Goal: Information Seeking & Learning: Learn about a topic

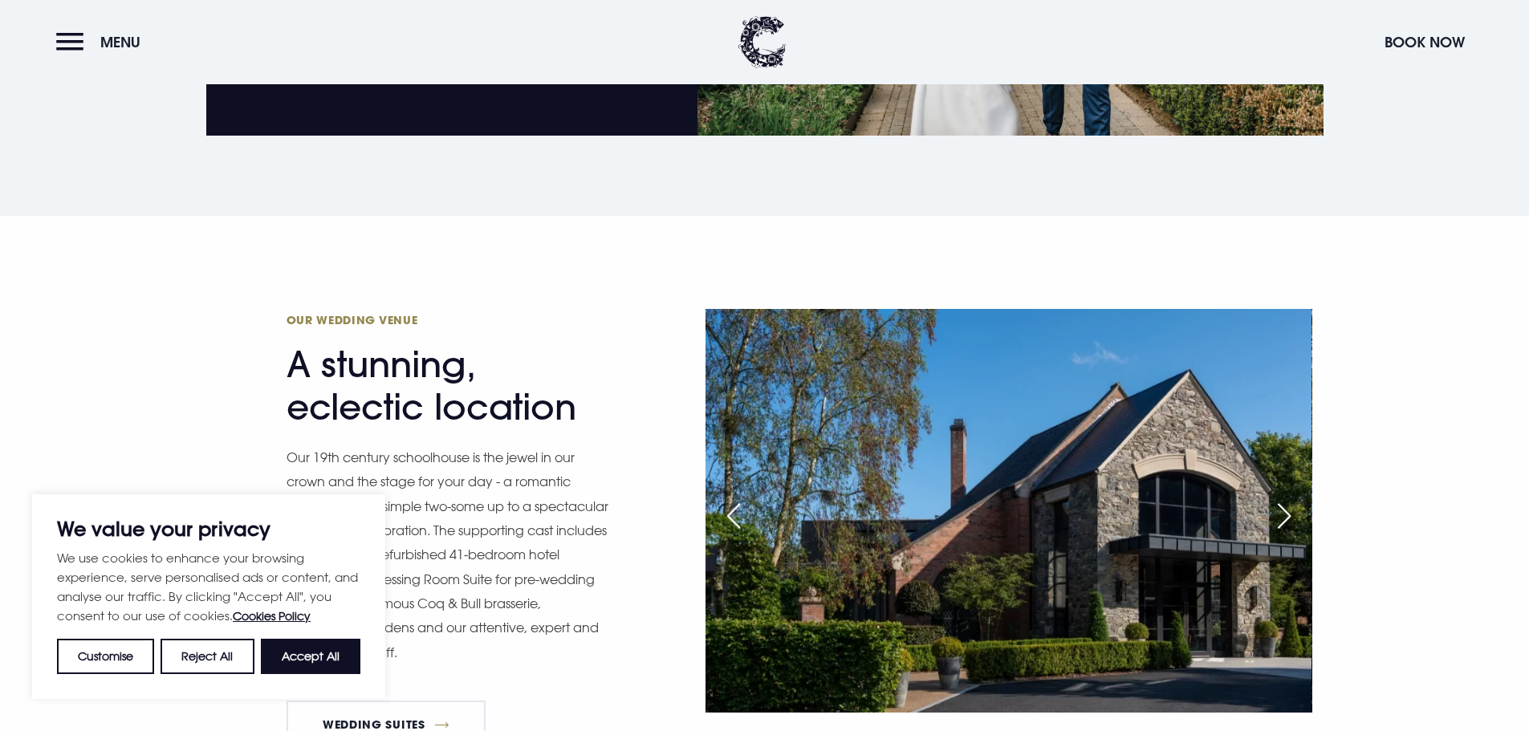
scroll to position [1686, 0]
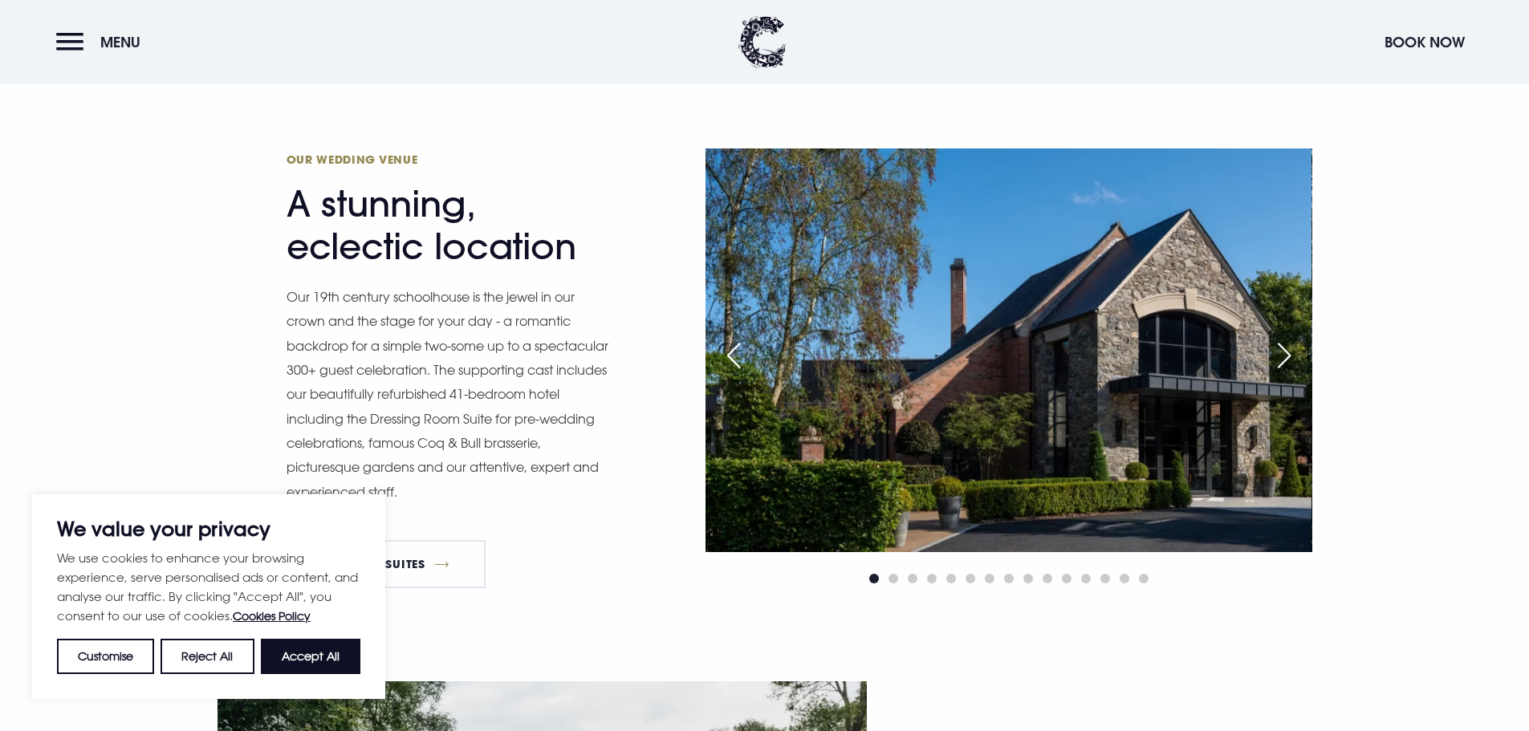
click at [1297, 350] on div "Next slide" at bounding box center [1284, 355] width 40 height 35
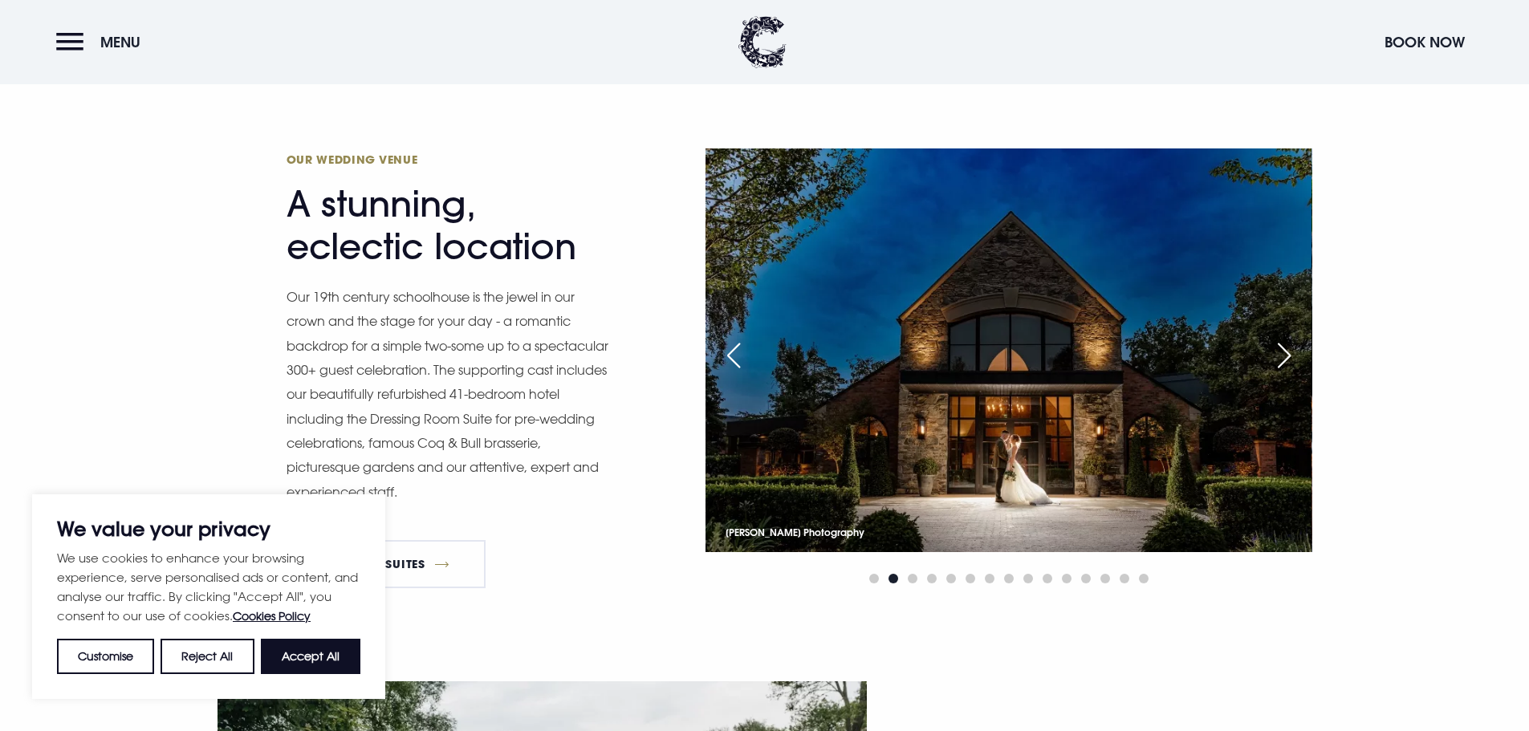
click at [1297, 350] on div "Next slide" at bounding box center [1284, 355] width 40 height 35
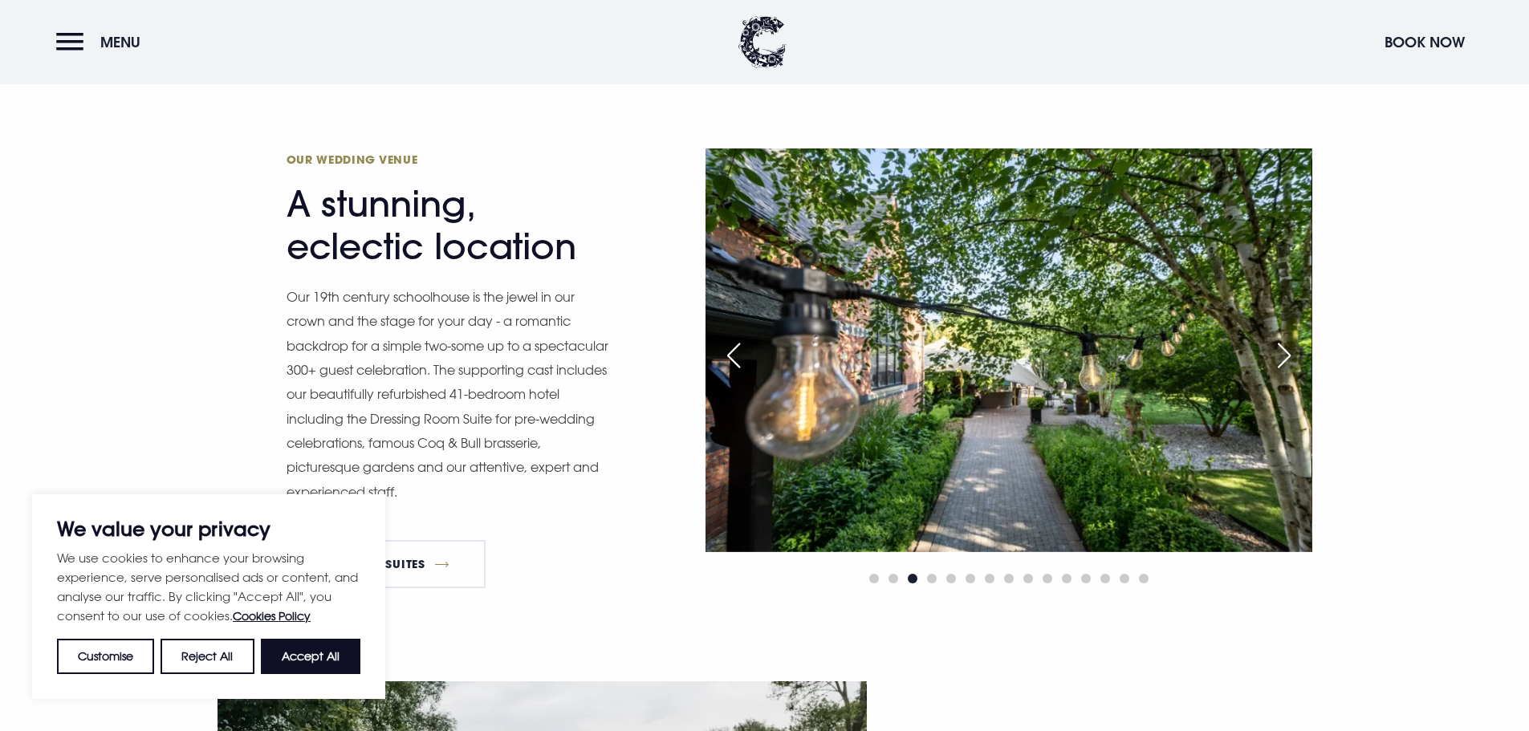
click at [1297, 350] on div "Next slide" at bounding box center [1284, 355] width 40 height 35
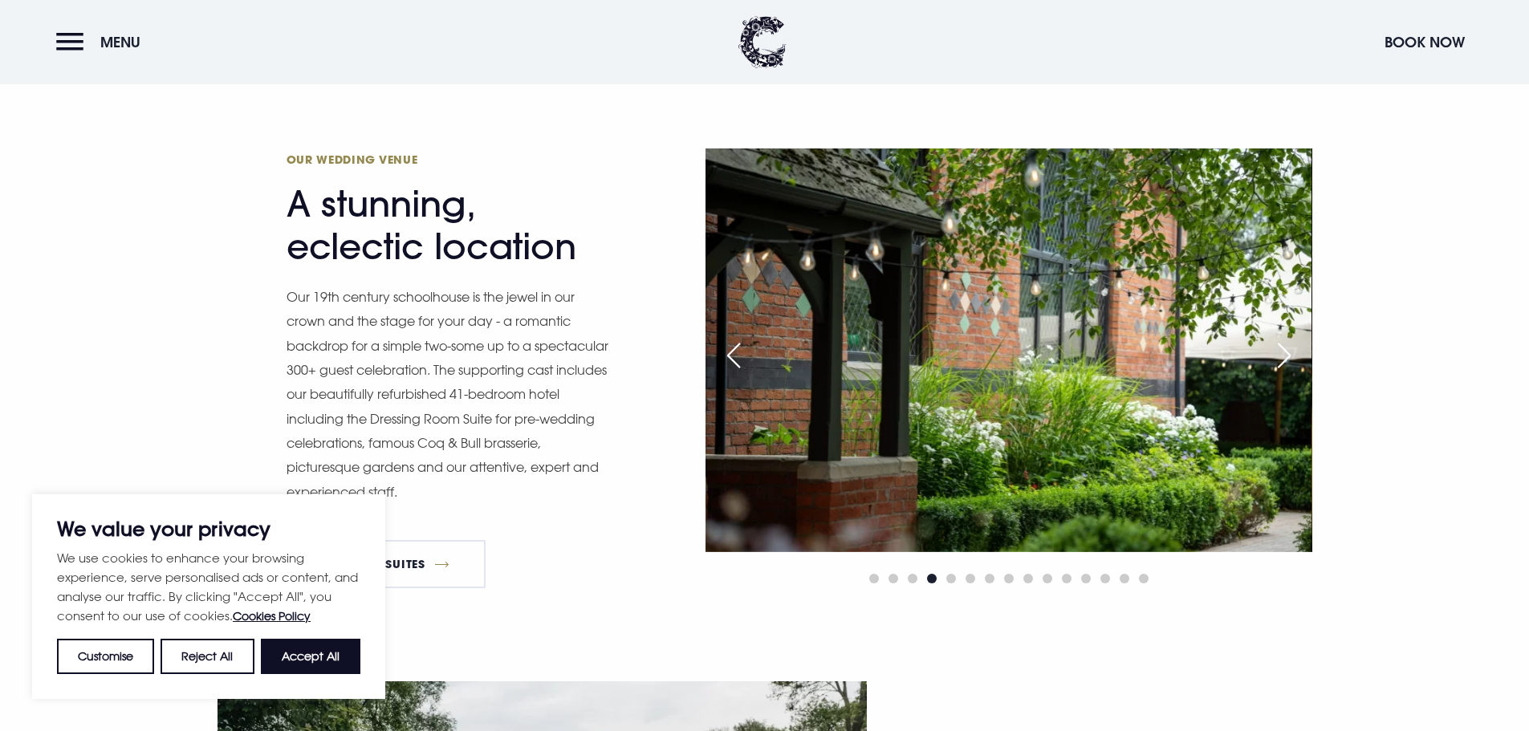
click at [1297, 350] on div "Next slide" at bounding box center [1284, 355] width 40 height 35
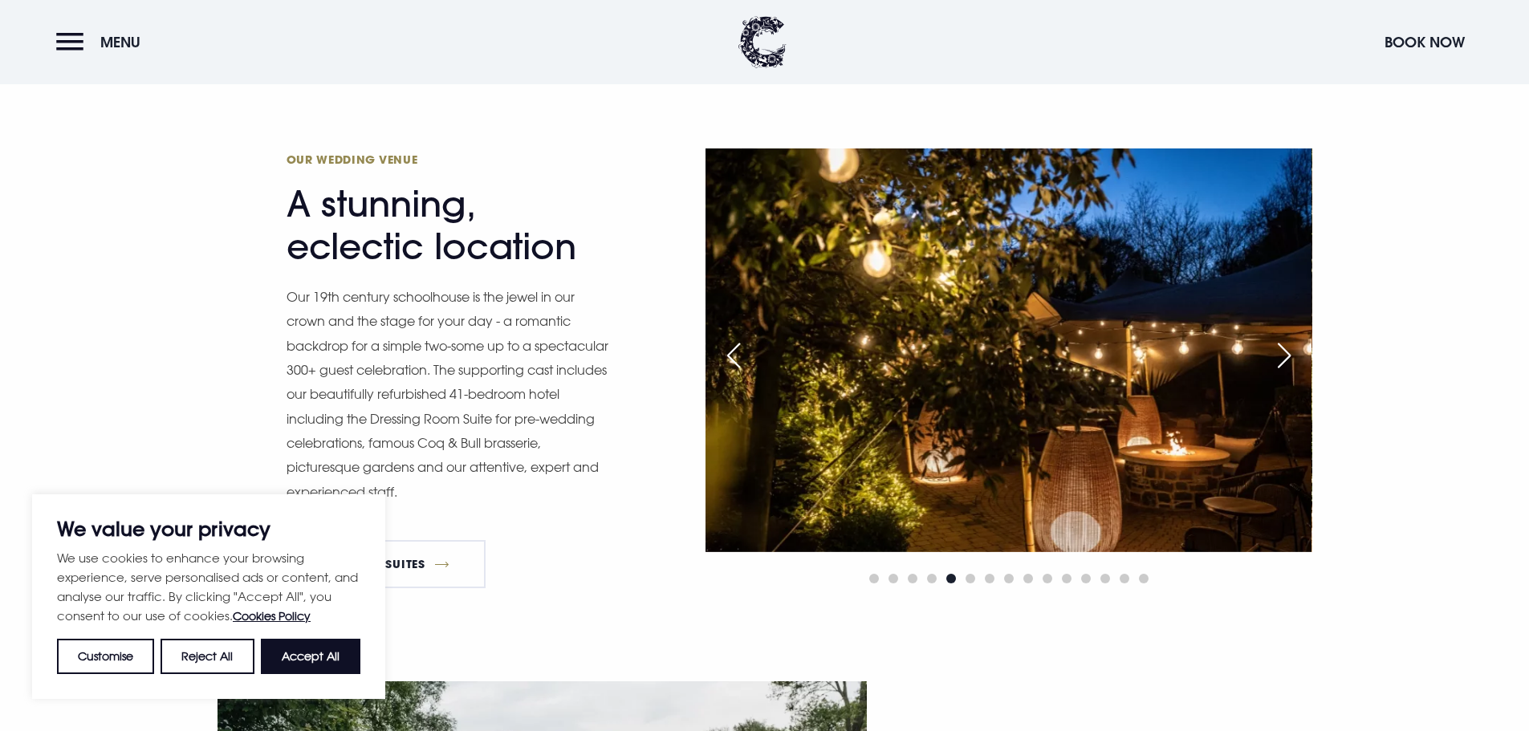
click at [1297, 350] on div "Next slide" at bounding box center [1284, 355] width 40 height 35
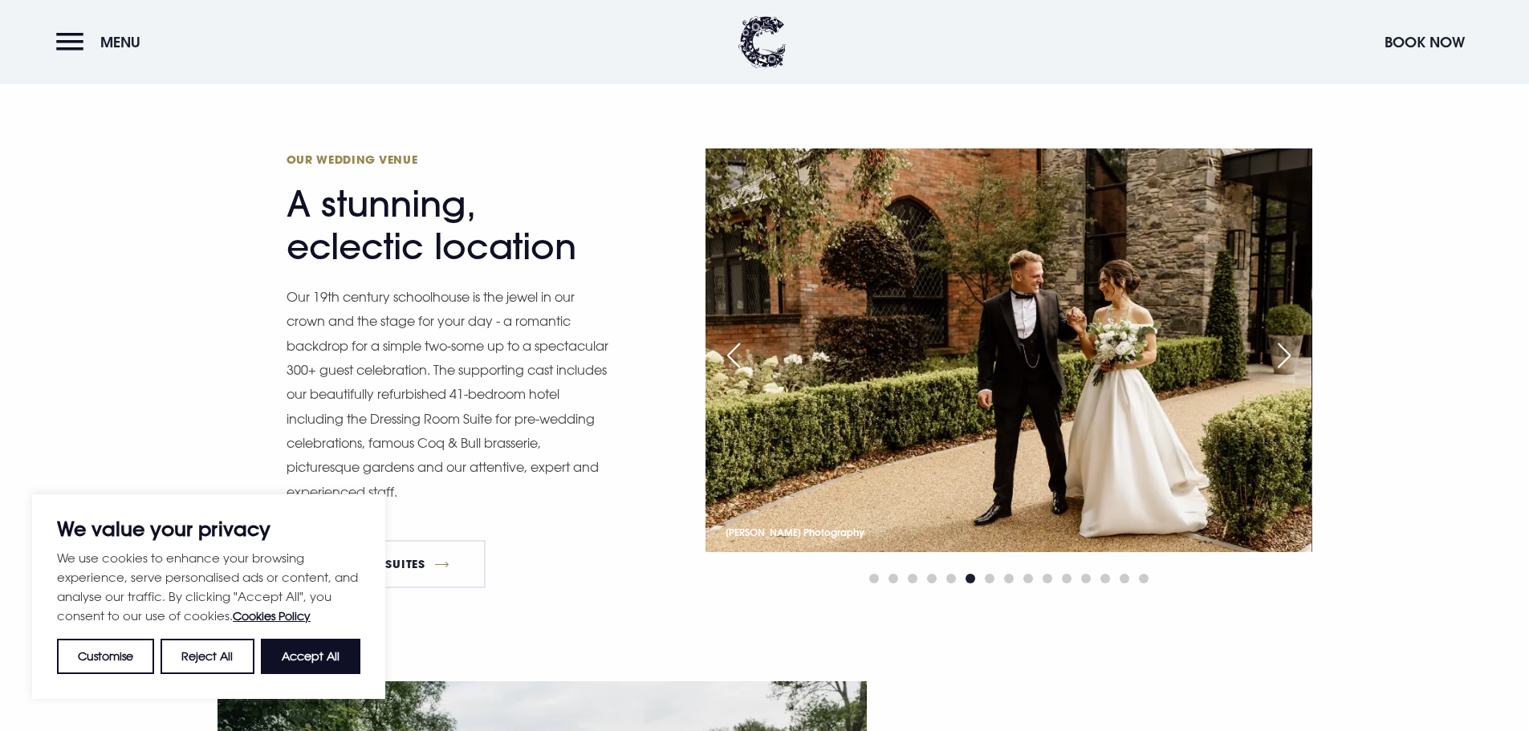
click at [1297, 350] on div "Next slide" at bounding box center [1284, 355] width 40 height 35
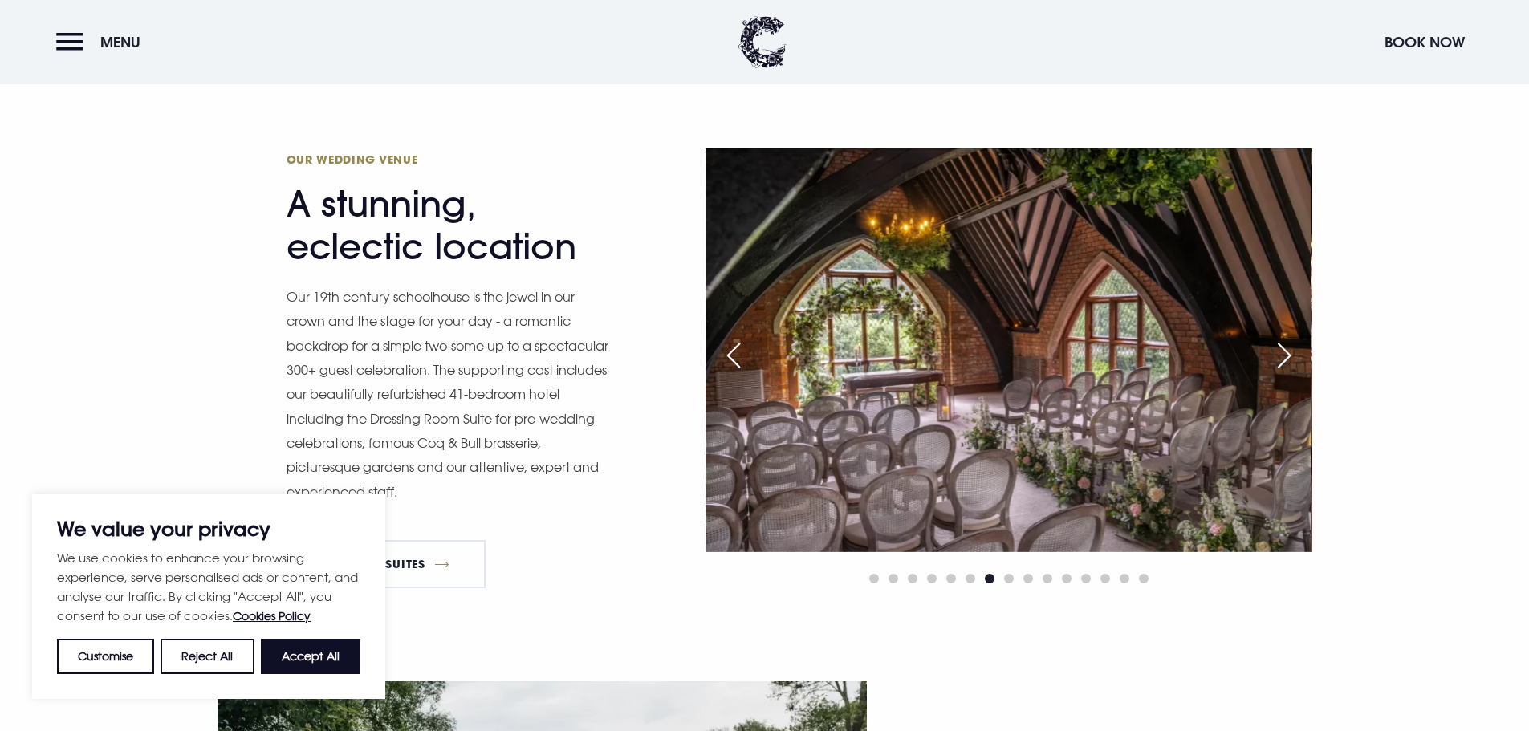
click at [1297, 350] on div "Next slide" at bounding box center [1284, 355] width 40 height 35
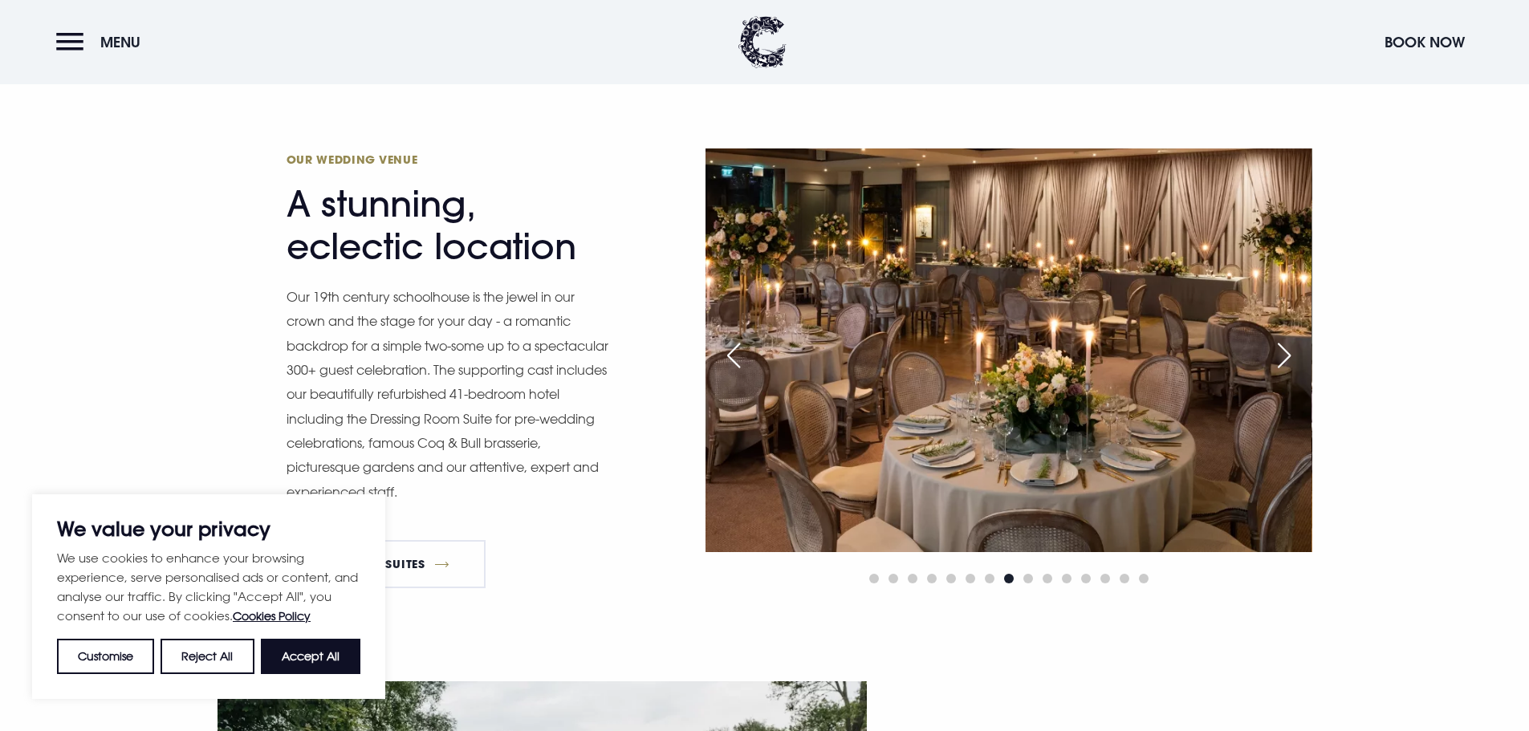
click at [1297, 350] on div "Next slide" at bounding box center [1284, 355] width 40 height 35
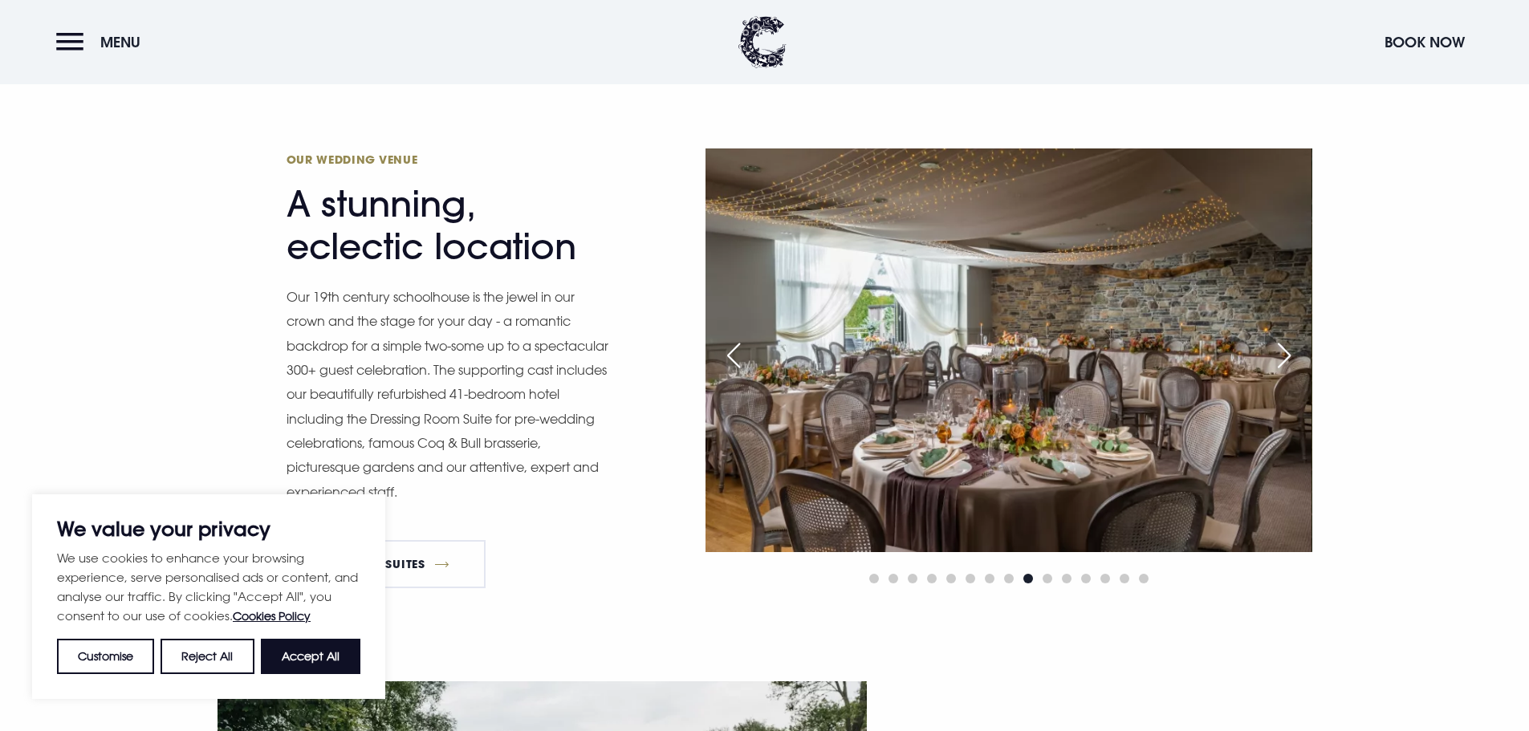
click at [1297, 350] on div "Next slide" at bounding box center [1284, 355] width 40 height 35
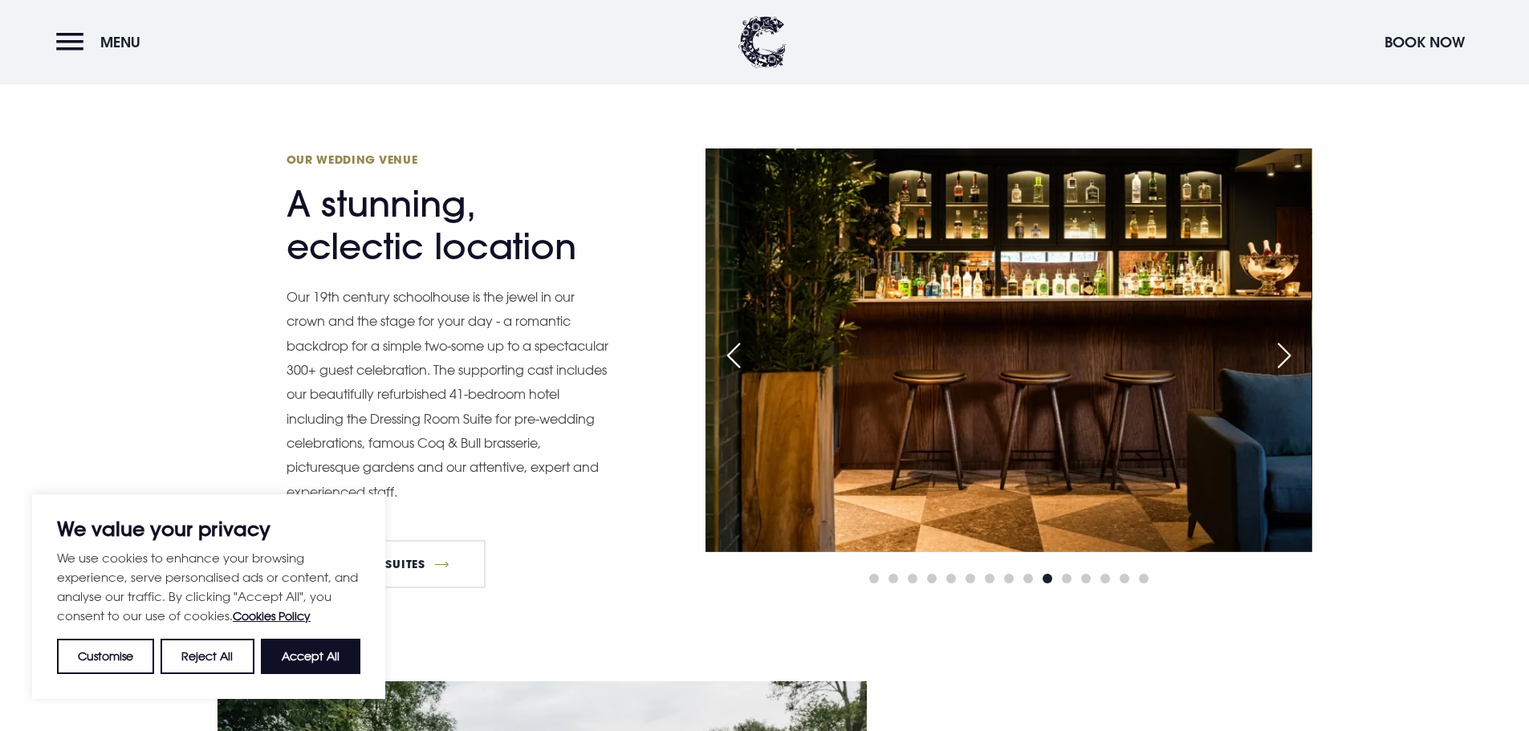
click at [1297, 350] on div "Next slide" at bounding box center [1284, 355] width 40 height 35
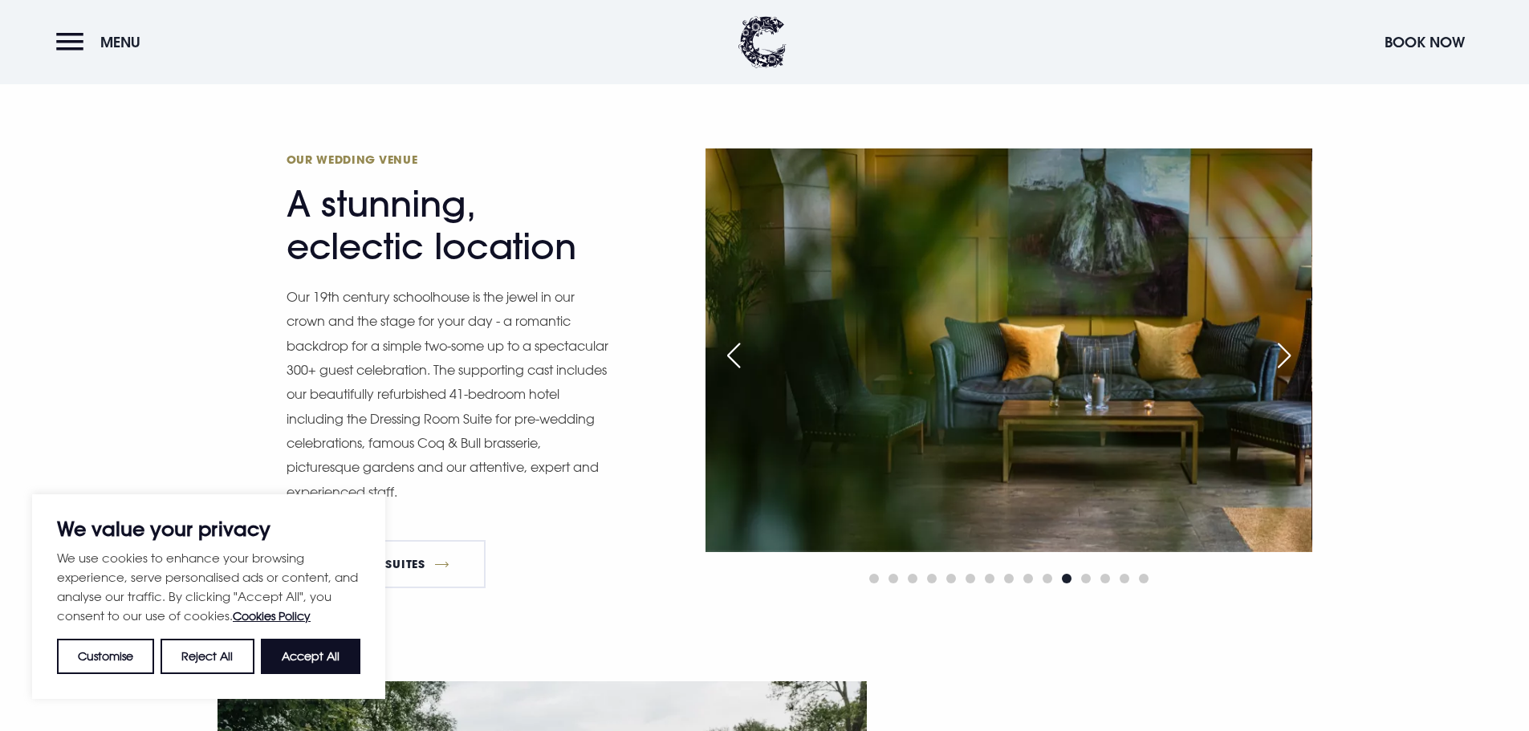
click at [1297, 350] on div "Next slide" at bounding box center [1284, 355] width 40 height 35
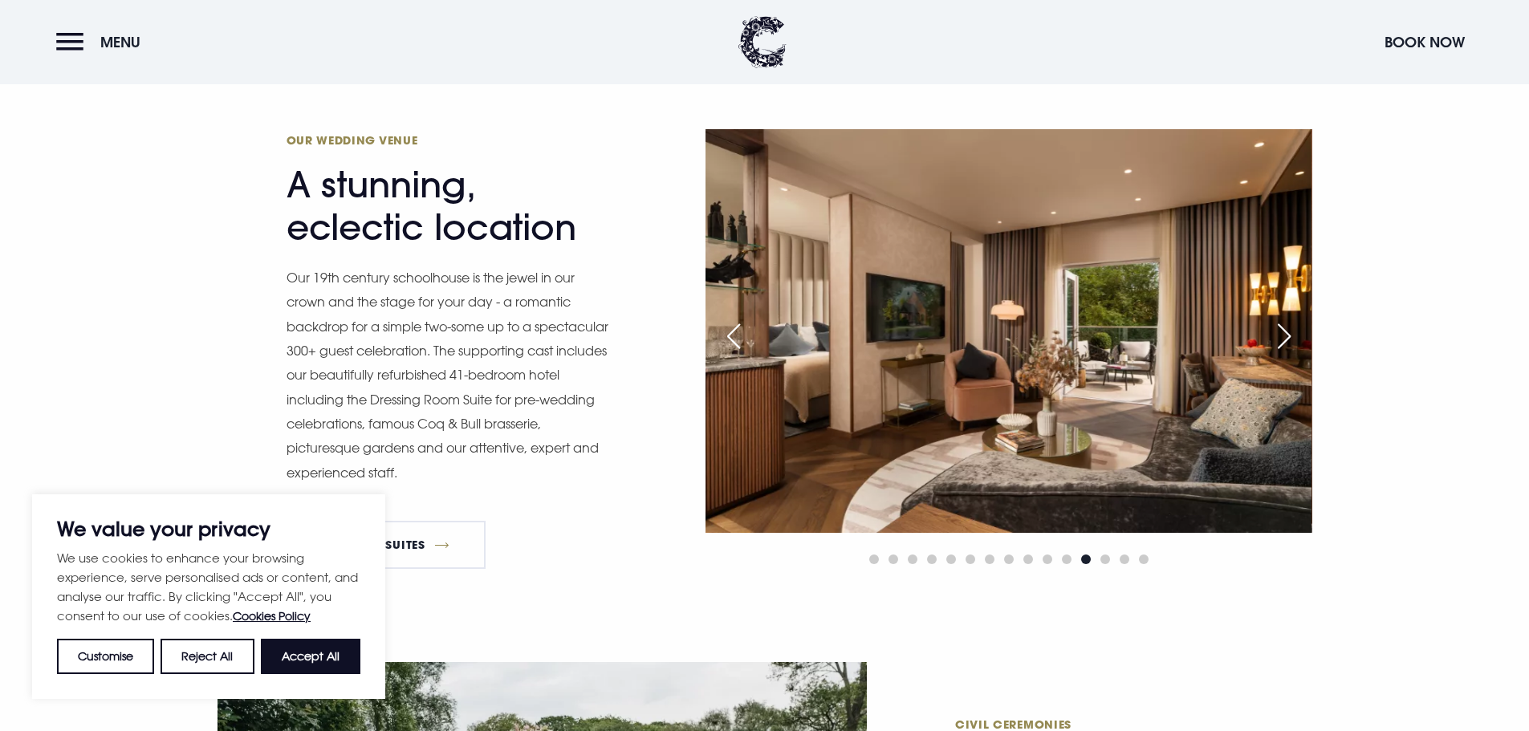
scroll to position [1766, 0]
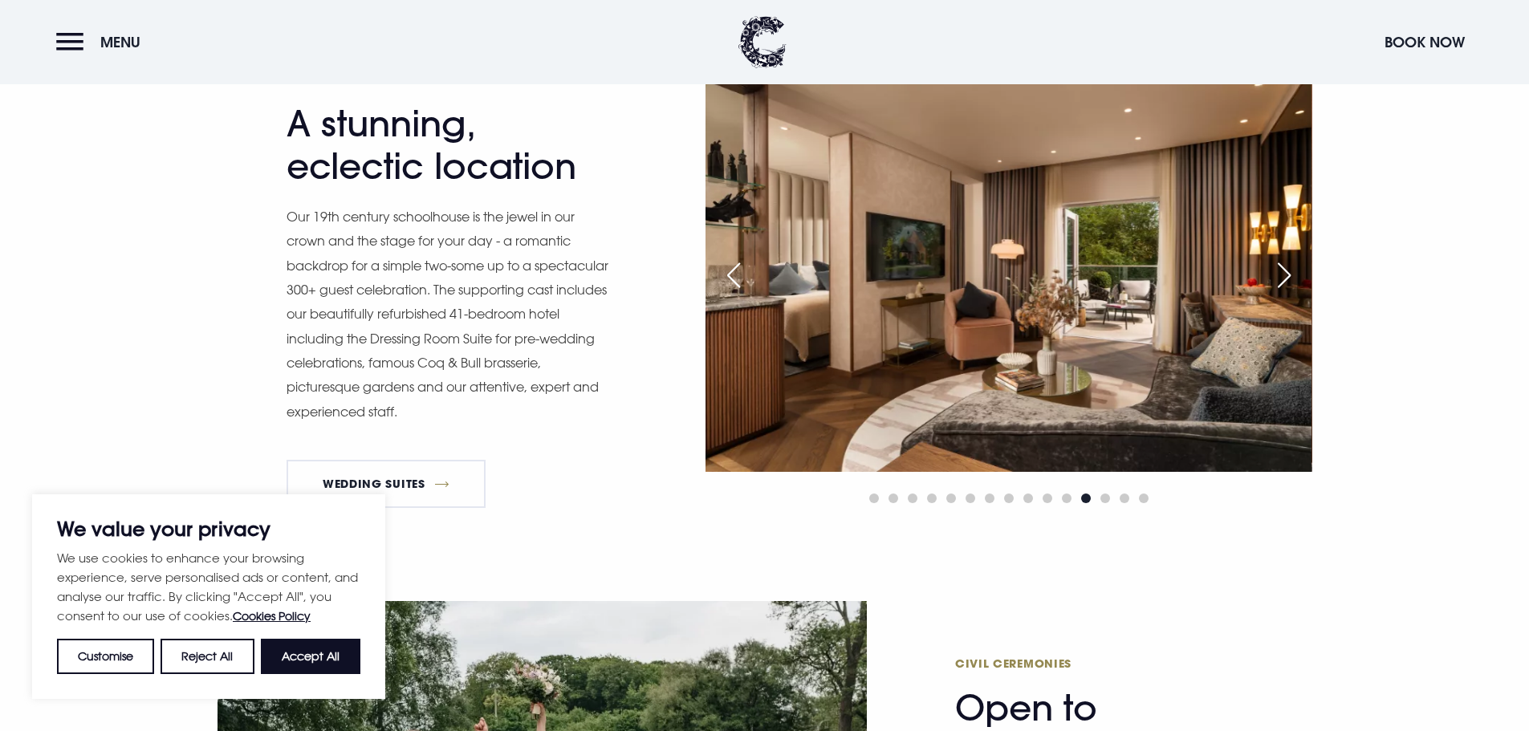
click at [1282, 278] on div "Next slide" at bounding box center [1284, 275] width 40 height 35
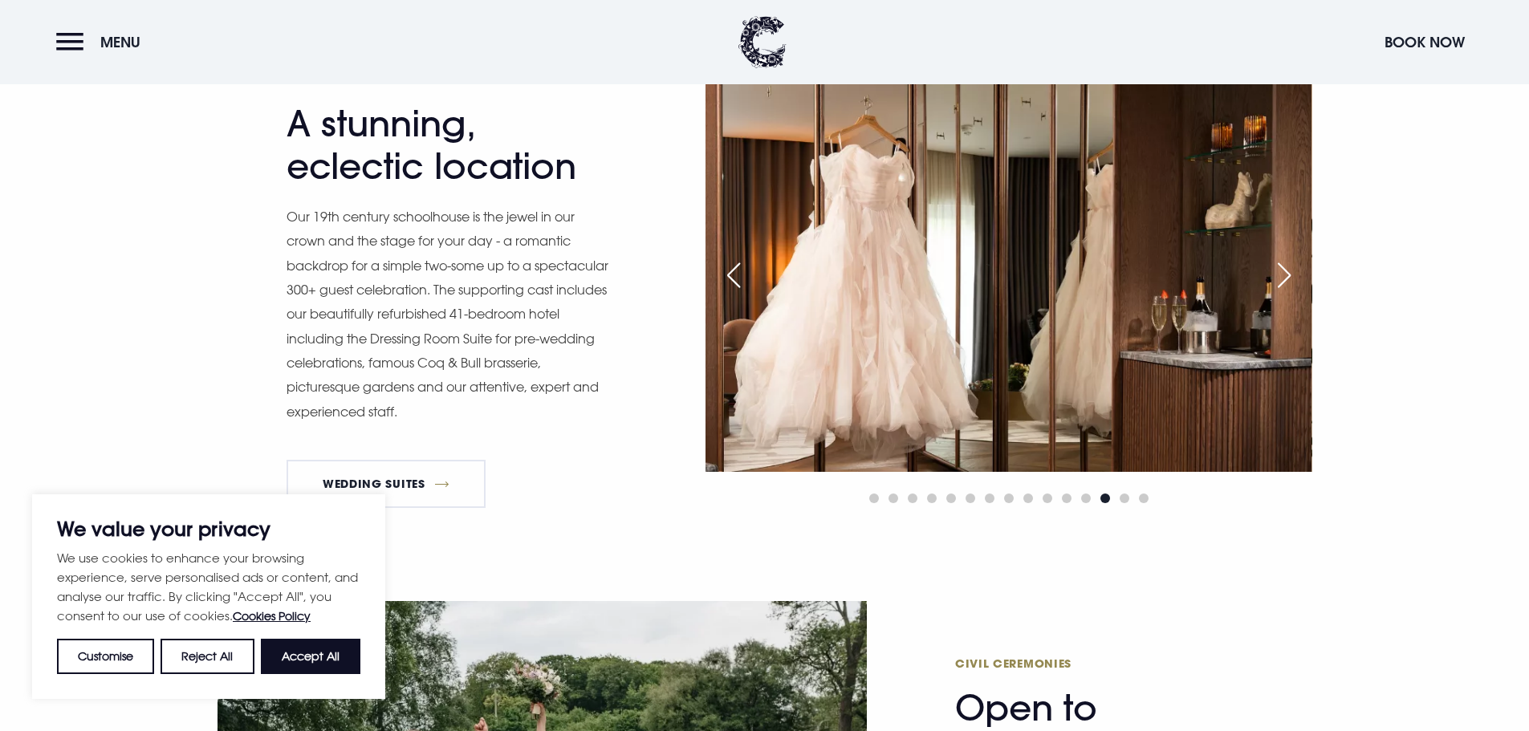
click at [1282, 278] on div "Next slide" at bounding box center [1284, 275] width 40 height 35
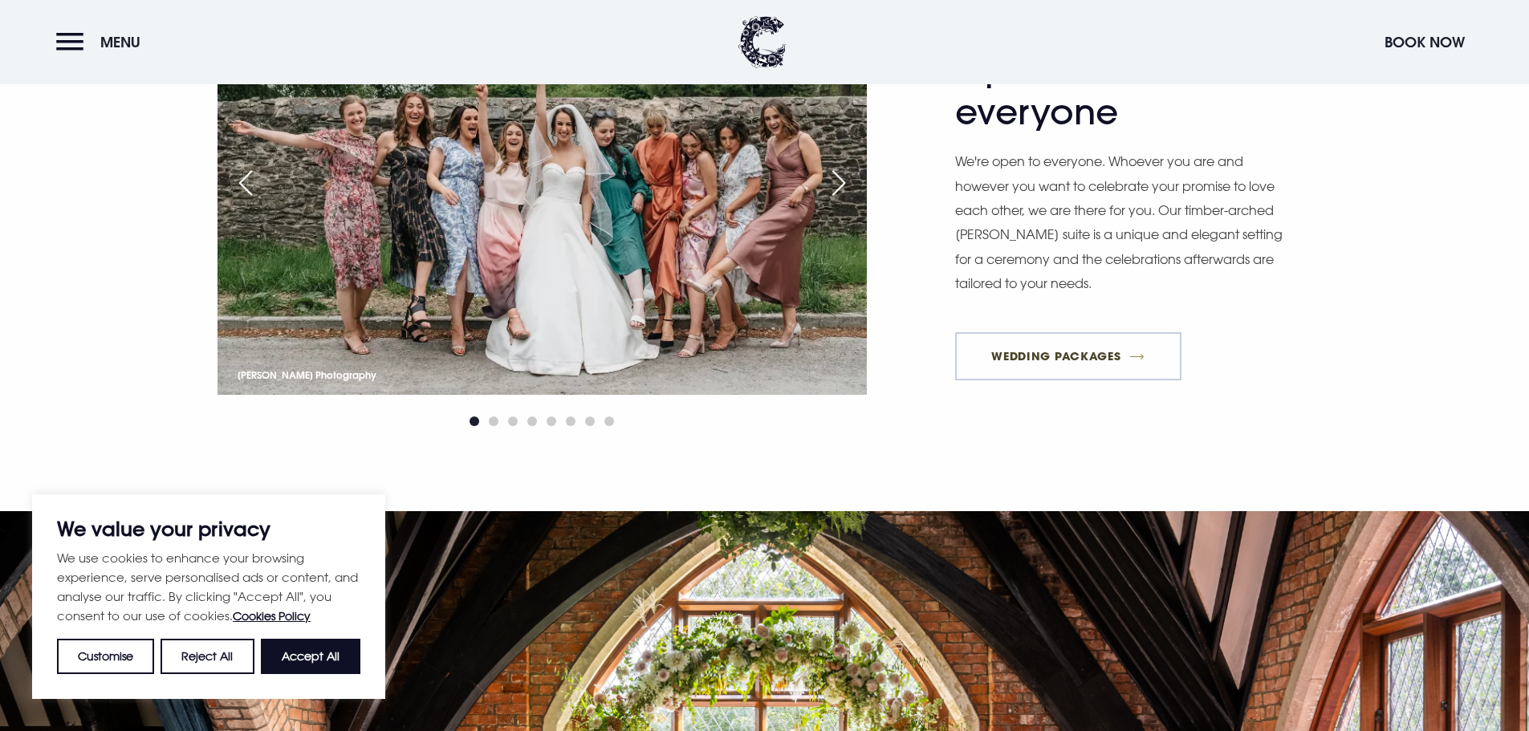
scroll to position [2408, 0]
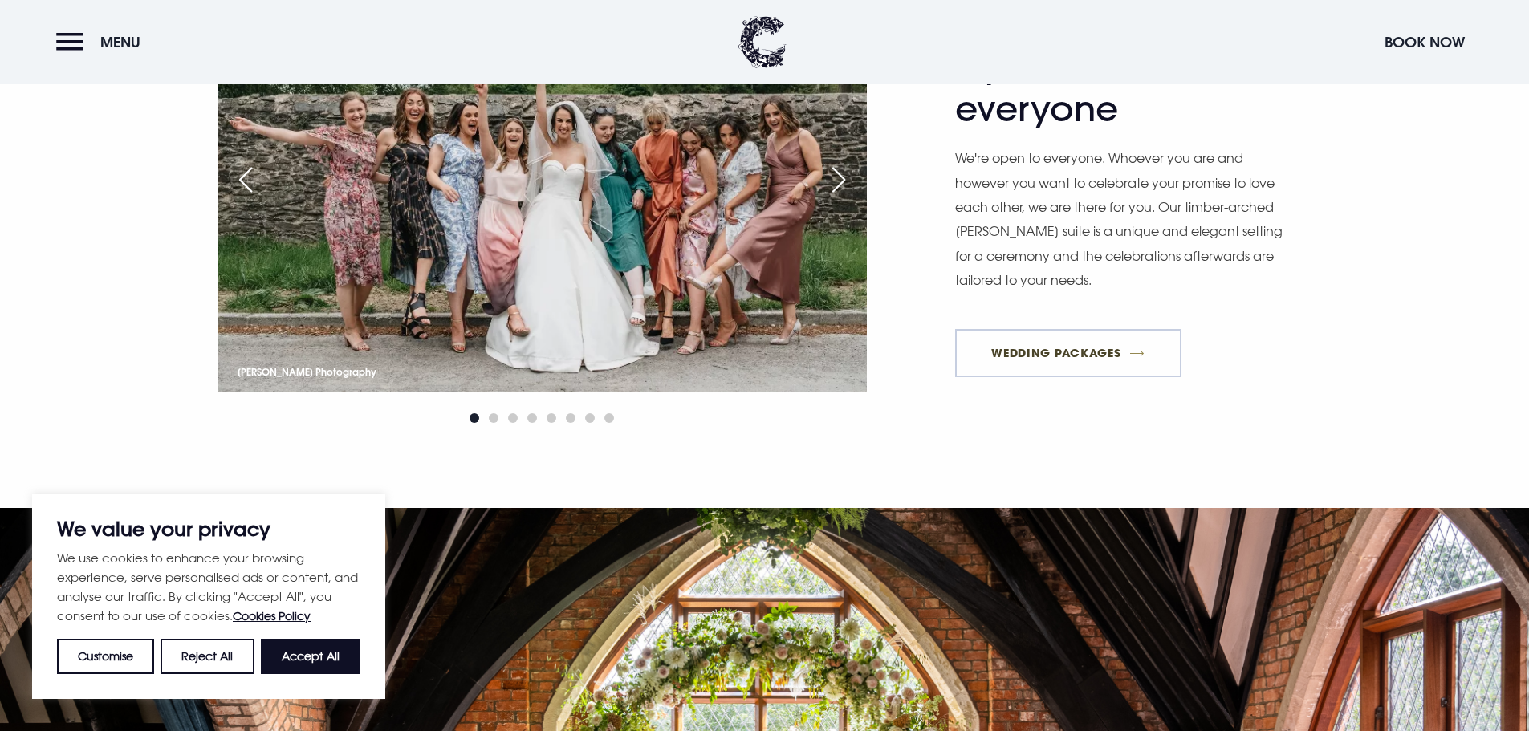
click at [1138, 344] on link "Wedding Packages" at bounding box center [1068, 353] width 226 height 48
